Goal: Task Accomplishment & Management: Use online tool/utility

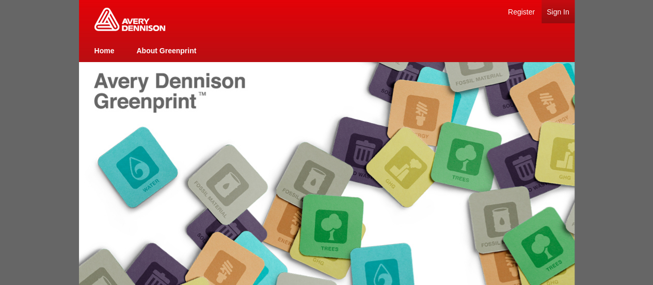
click at [553, 14] on link "Sign In" at bounding box center [558, 12] width 23 height 8
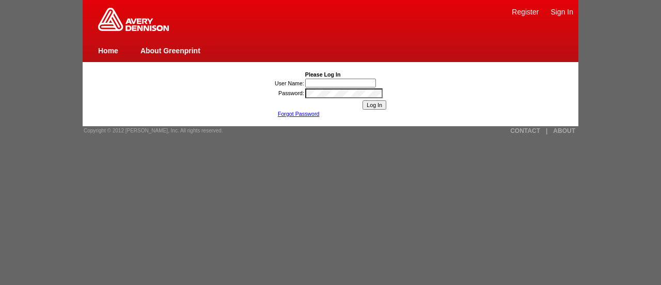
type input "[PERSON_NAME]"
click at [370, 104] on input "Log In" at bounding box center [375, 104] width 24 height 9
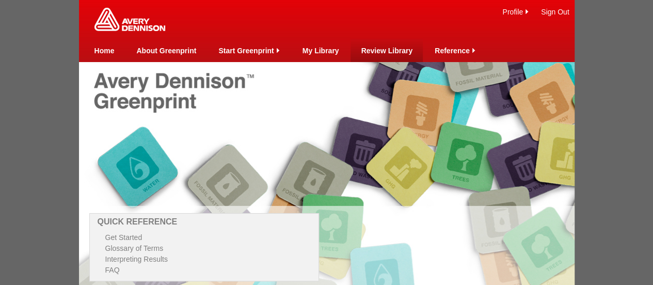
click at [384, 48] on link "Review Library" at bounding box center [387, 50] width 52 height 8
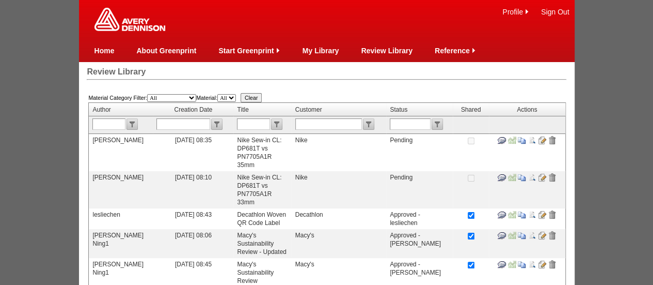
click at [546, 135] on td at bounding box center [527, 152] width 76 height 37
click at [543, 140] on input "image" at bounding box center [542, 140] width 8 height 8
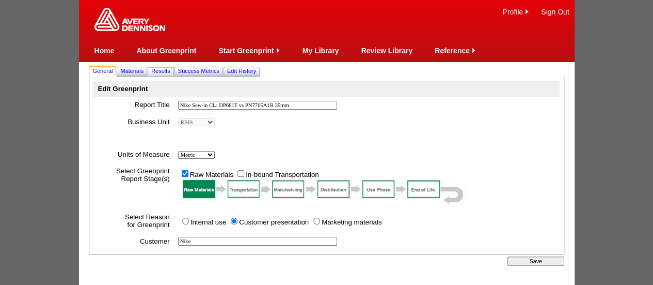
click at [160, 70] on span "Results" at bounding box center [160, 71] width 19 height 6
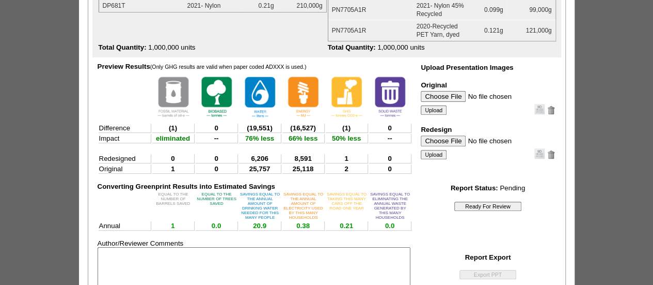
scroll to position [138, 0]
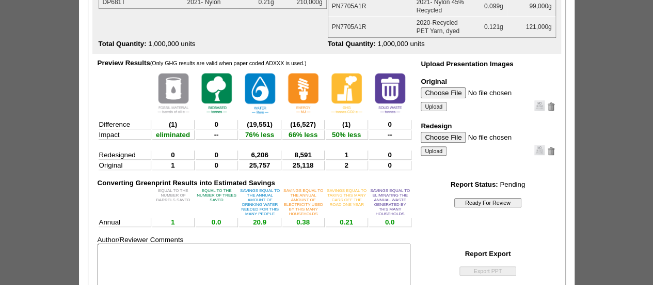
click at [488, 204] on input "Ready For Review" at bounding box center [488, 202] width 67 height 9
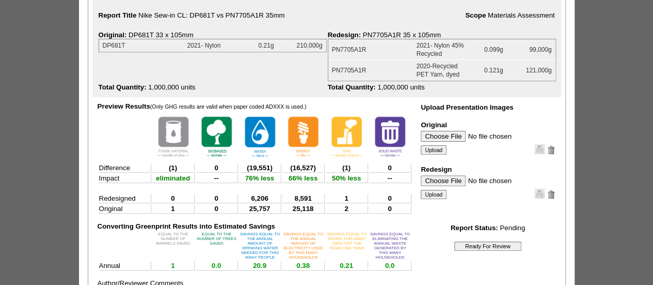
scroll to position [0, 0]
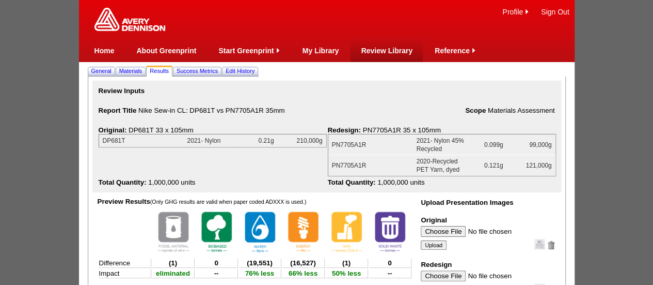
click at [381, 56] on td "Review Library" at bounding box center [387, 50] width 52 height 23
click at [377, 46] on link "Review Library" at bounding box center [387, 50] width 52 height 8
click at [384, 49] on link "Review Library" at bounding box center [387, 50] width 52 height 8
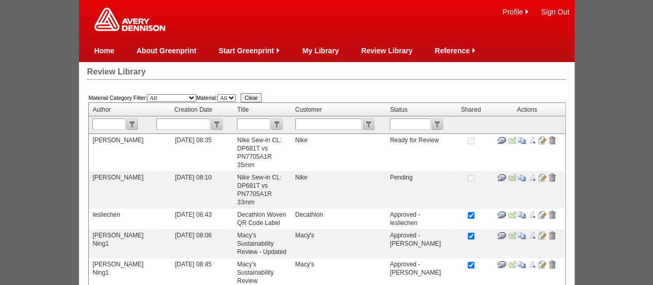
click at [540, 138] on input "image" at bounding box center [542, 140] width 8 height 8
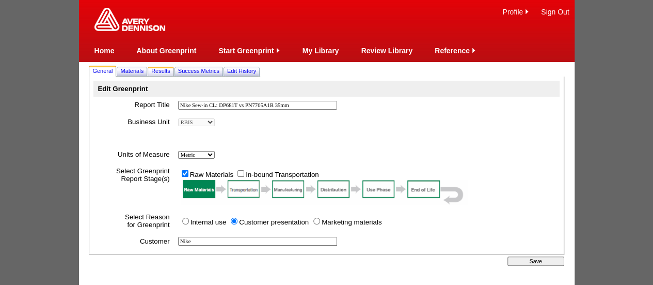
click at [168, 68] on span "Results" at bounding box center [160, 71] width 19 height 6
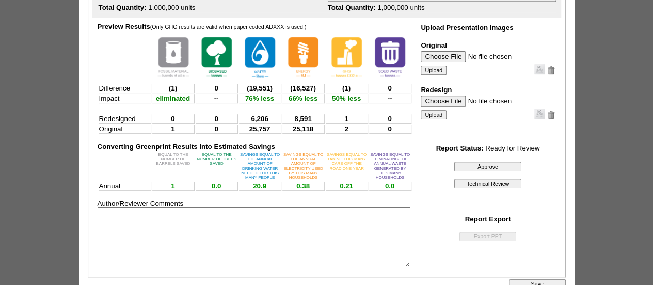
scroll to position [220, 0]
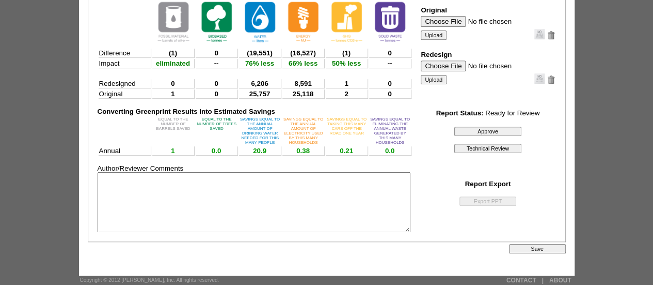
click at [487, 127] on input "Approve" at bounding box center [488, 131] width 67 height 9
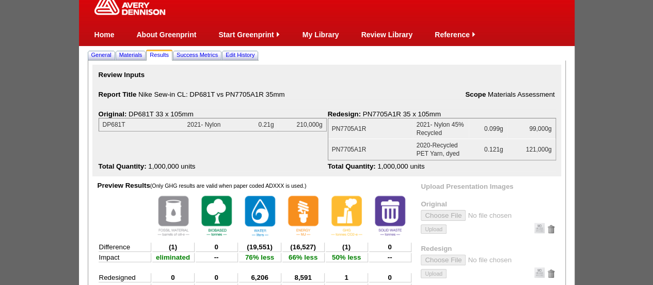
scroll to position [0, 0]
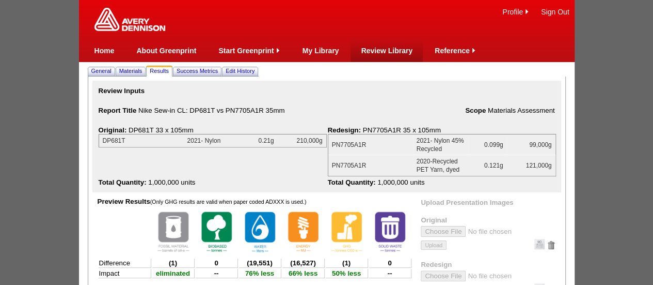
click at [381, 55] on td "Review Library" at bounding box center [387, 50] width 52 height 23
click at [379, 47] on link "Review Library" at bounding box center [387, 50] width 52 height 8
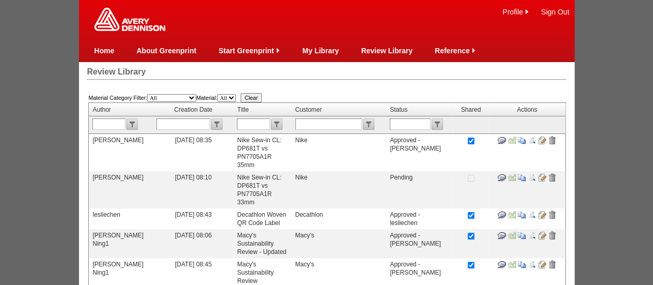
click at [541, 178] on input "image" at bounding box center [542, 177] width 8 height 8
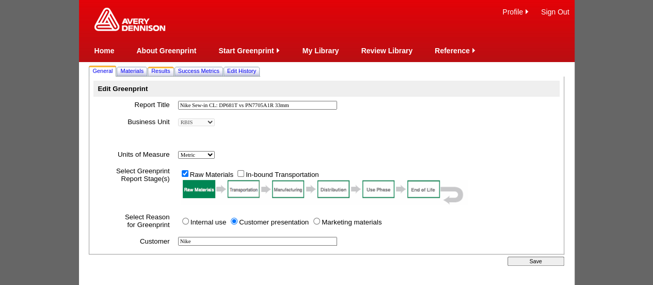
click at [165, 72] on span "Results" at bounding box center [160, 71] width 19 height 6
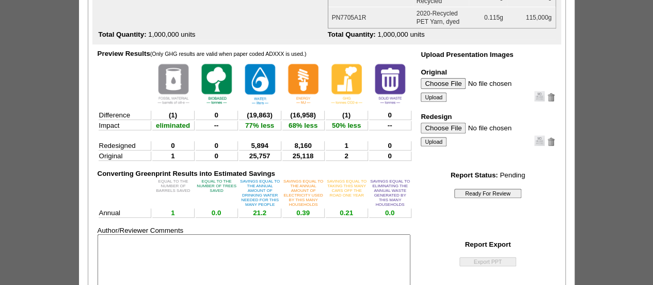
scroll to position [145, 0]
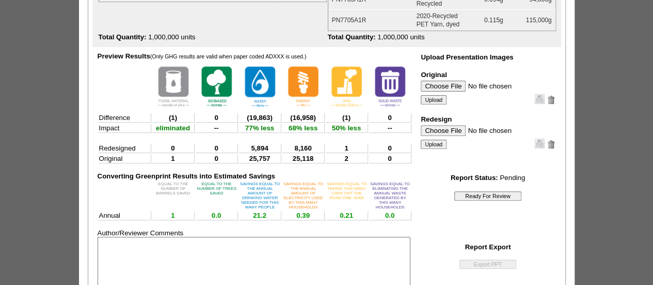
click at [491, 198] on input "Ready For Review" at bounding box center [488, 195] width 67 height 9
click at [482, 196] on input "Ready For Review" at bounding box center [488, 195] width 67 height 9
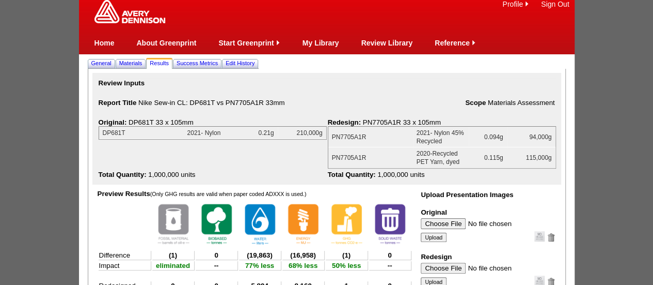
scroll to position [0, 0]
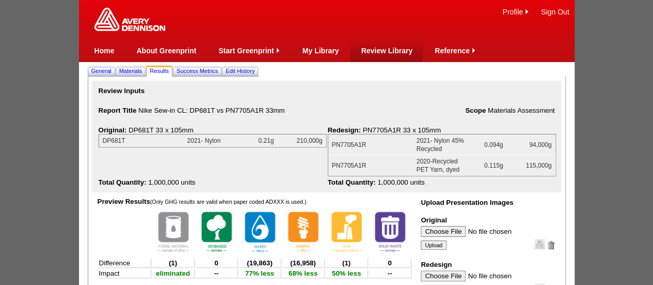
click at [376, 47] on link "Review Library" at bounding box center [387, 50] width 52 height 8
click at [390, 50] on link "Review Library" at bounding box center [387, 50] width 52 height 8
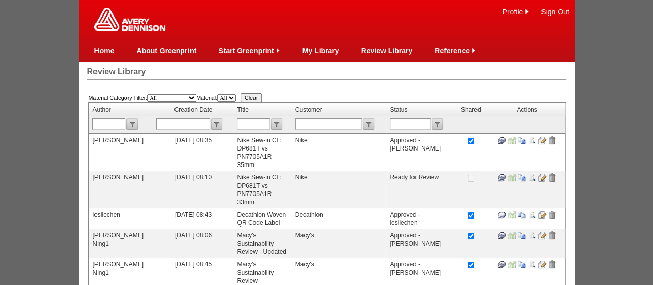
click at [542, 173] on input "image" at bounding box center [542, 177] width 8 height 8
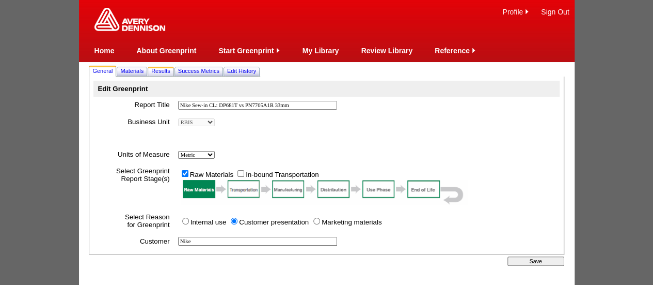
click at [164, 71] on span "Results" at bounding box center [160, 71] width 19 height 6
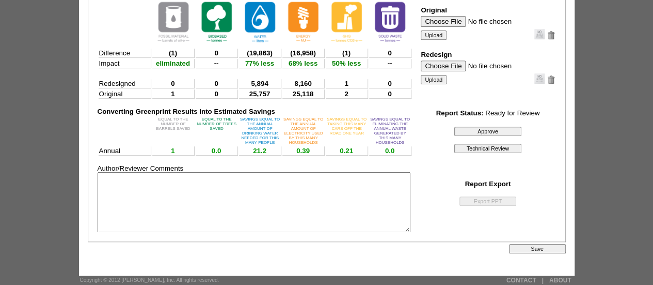
scroll to position [220, 0]
click at [492, 127] on input "Approve" at bounding box center [488, 131] width 67 height 9
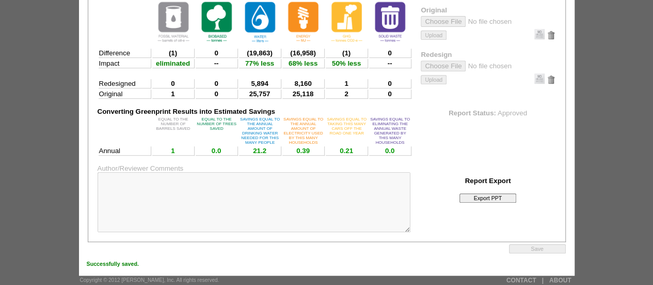
scroll to position [0, 0]
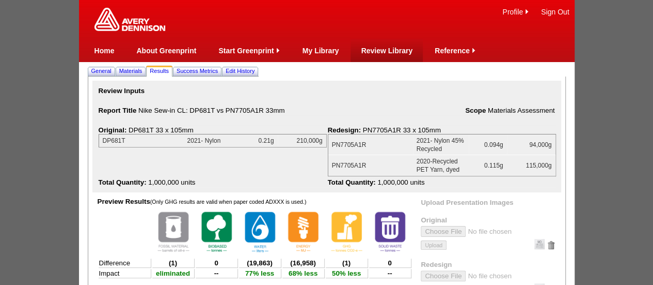
click at [376, 51] on link "Review Library" at bounding box center [387, 50] width 52 height 8
